Goal: Navigation & Orientation: Find specific page/section

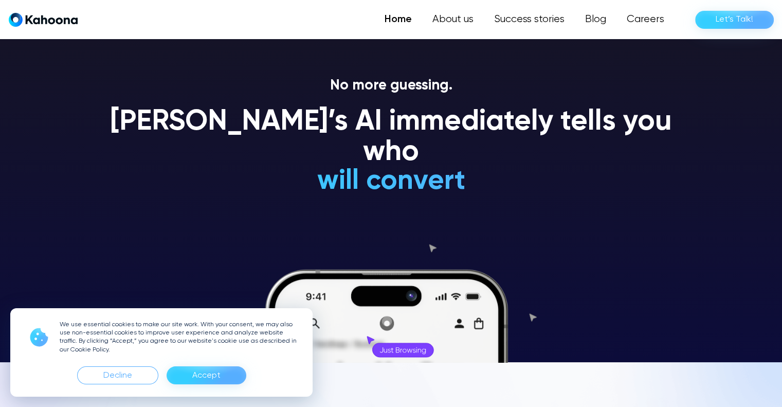
scroll to position [45, 0]
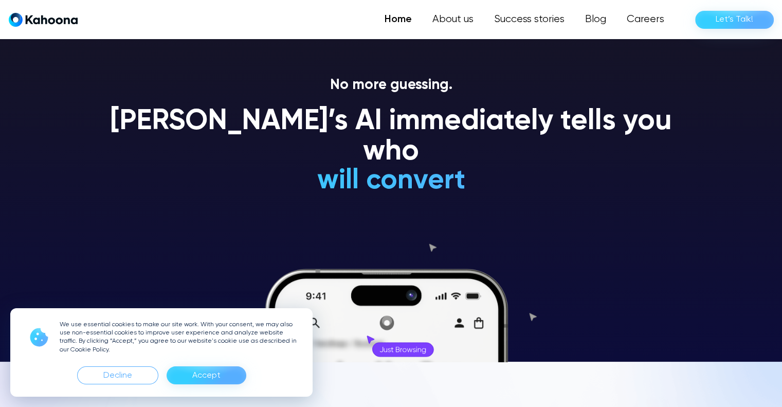
click at [226, 373] on div "Accept" at bounding box center [207, 375] width 80 height 18
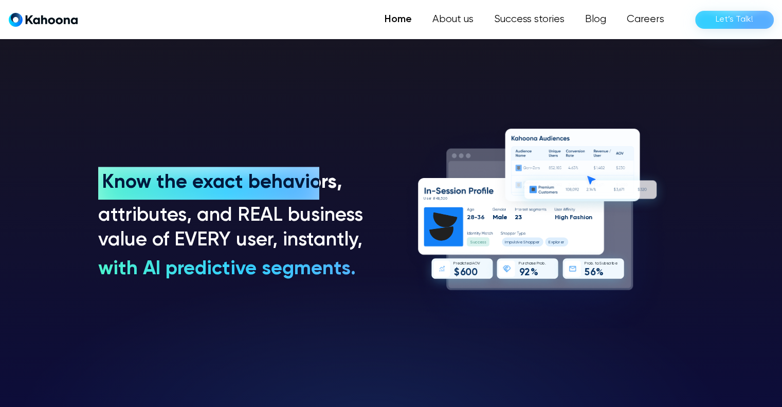
scroll to position [760, 0]
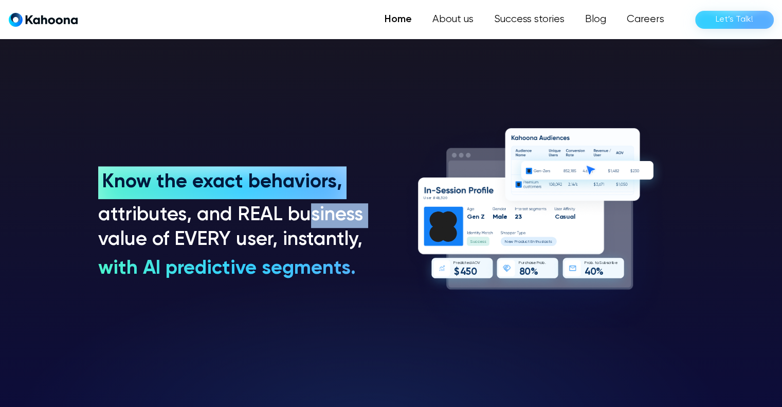
drag, startPoint x: 190, startPoint y: 232, endPoint x: 312, endPoint y: 224, distance: 122.2
click at [312, 224] on section "Know the exact behaviors, Know the exact behaviors, attributes, and REAL busine…" at bounding box center [391, 223] width 782 height 396
click at [362, 257] on div "Know the exact behaviors, Know the exact behaviors, attributes, and REAL busine…" at bounding box center [233, 223] width 270 height 115
click at [314, 265] on h3 "with AI predictive segments." at bounding box center [227, 269] width 258 height 25
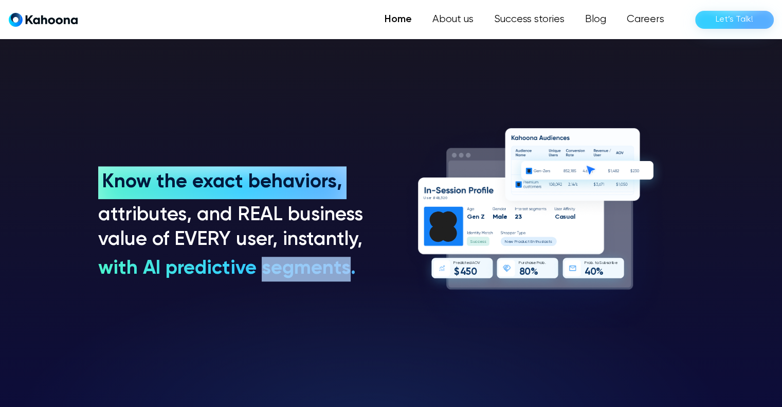
click at [314, 265] on h3 "with AI predictive segments." at bounding box center [227, 269] width 258 height 25
click at [457, 32] on div "Home About us Success stories Blog Careers Let’s Talk!" at bounding box center [392, 19] width 782 height 39
click at [459, 22] on link "About us" at bounding box center [452, 19] width 63 height 21
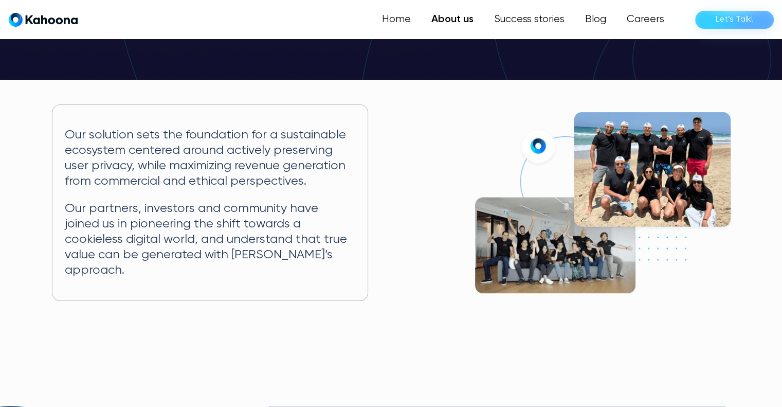
scroll to position [158, 0]
